Goal: Task Accomplishment & Management: Use online tool/utility

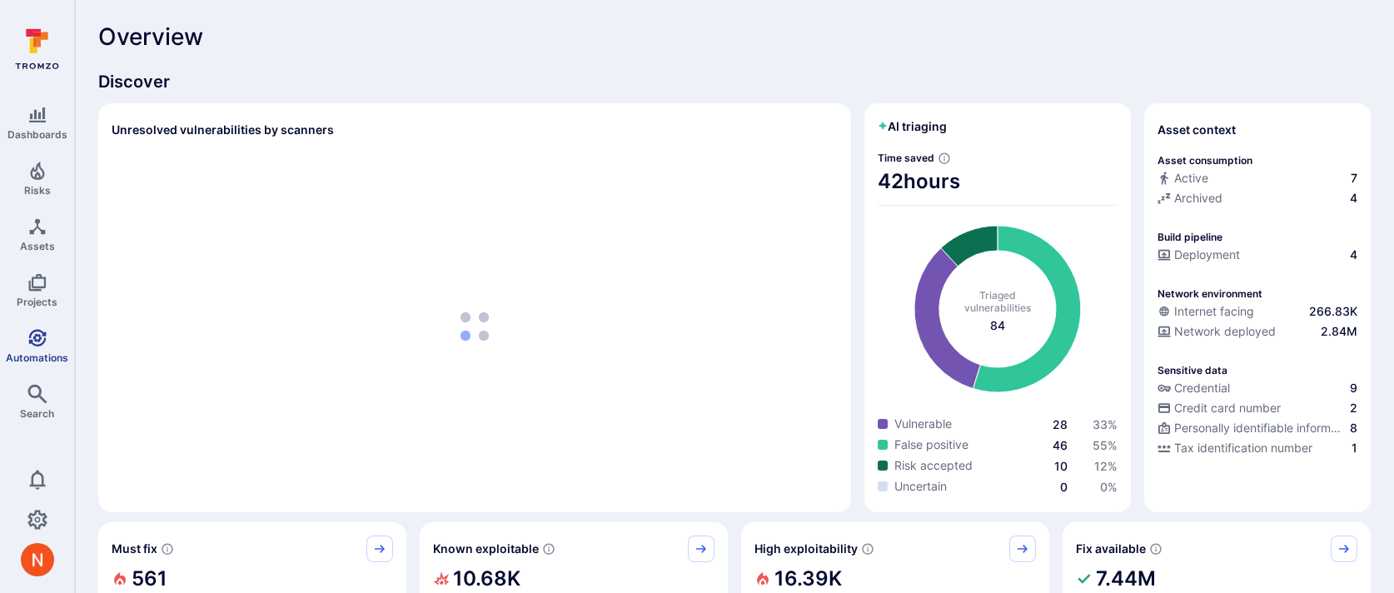
click at [35, 356] on span "Automations" at bounding box center [37, 358] width 62 height 12
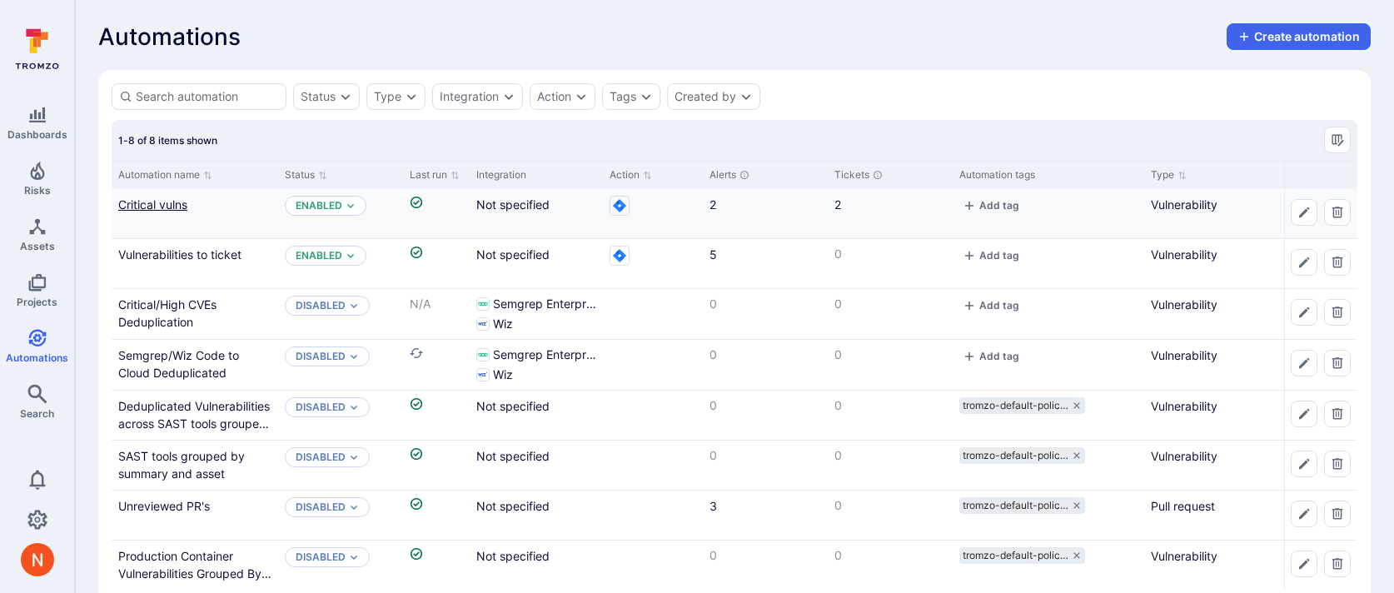
click at [151, 202] on link "Critical vulns" at bounding box center [152, 204] width 69 height 14
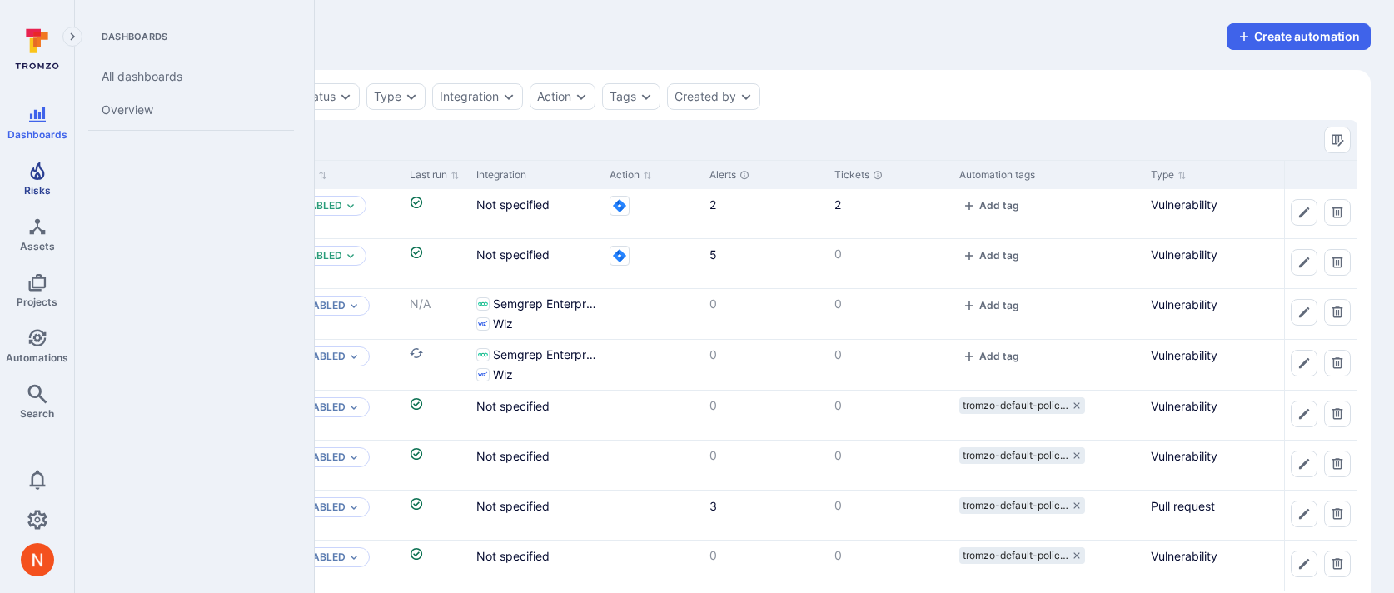
click at [40, 180] on link "Risks" at bounding box center [37, 178] width 74 height 49
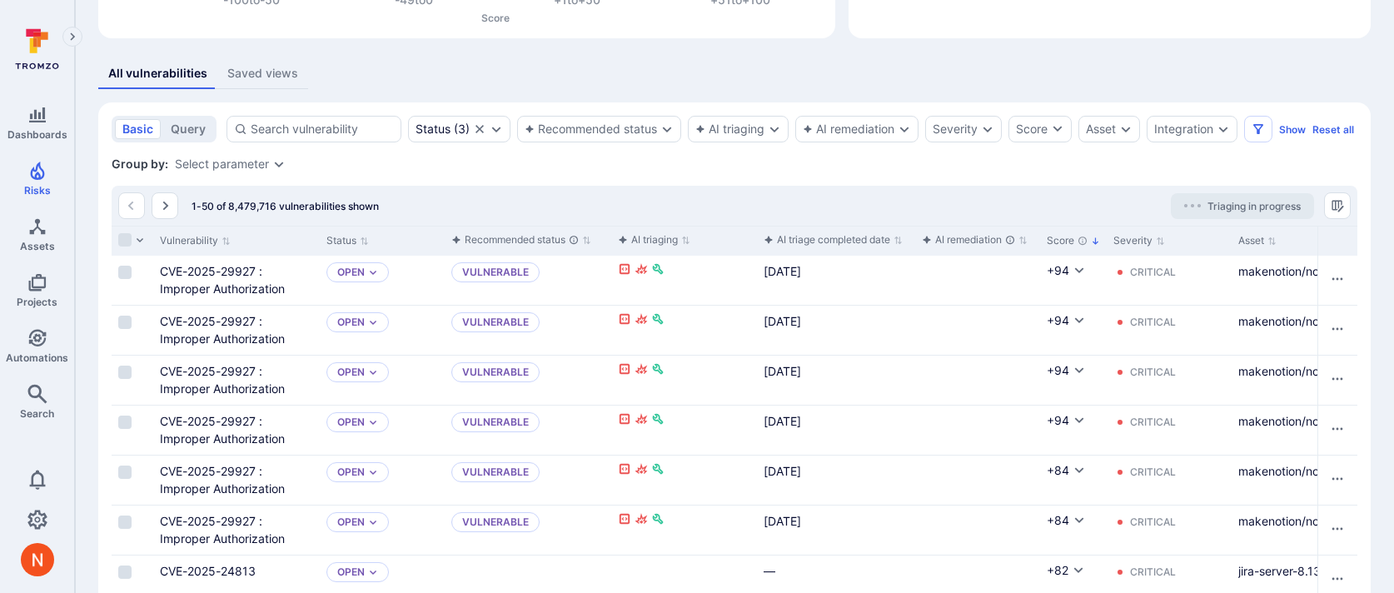
scroll to position [286, 0]
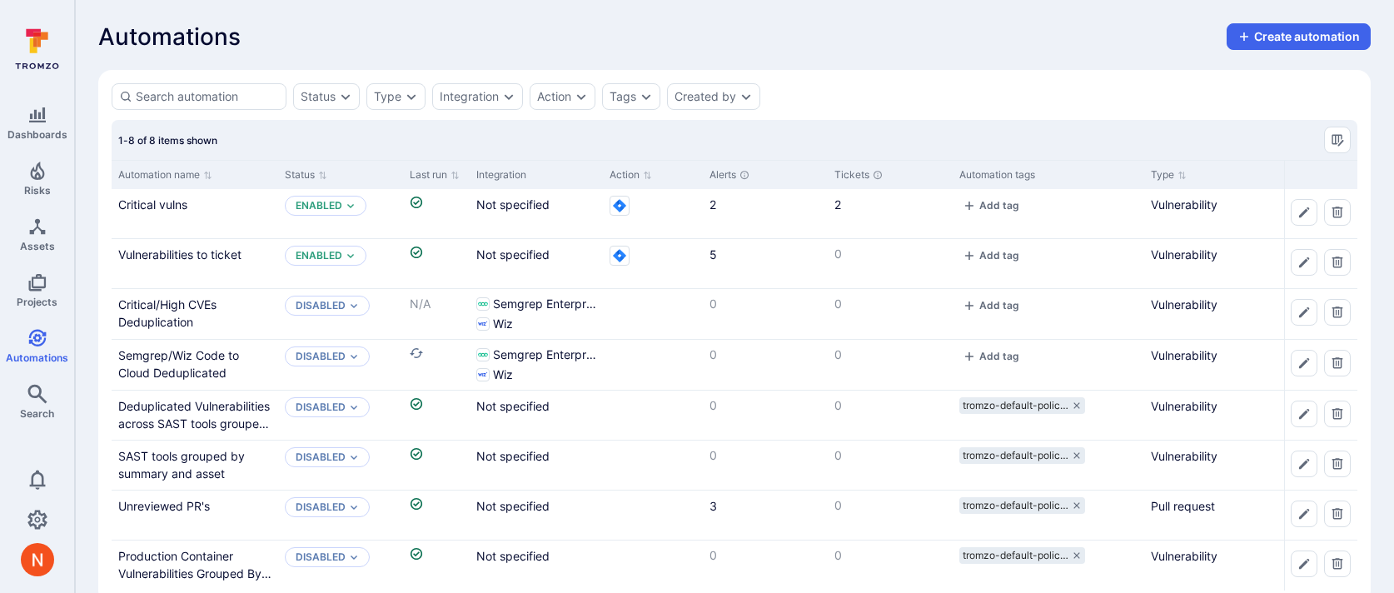
click at [533, 37] on div "Automations Create automation" at bounding box center [734, 36] width 1273 height 27
